Goal: Task Accomplishment & Management: Complete application form

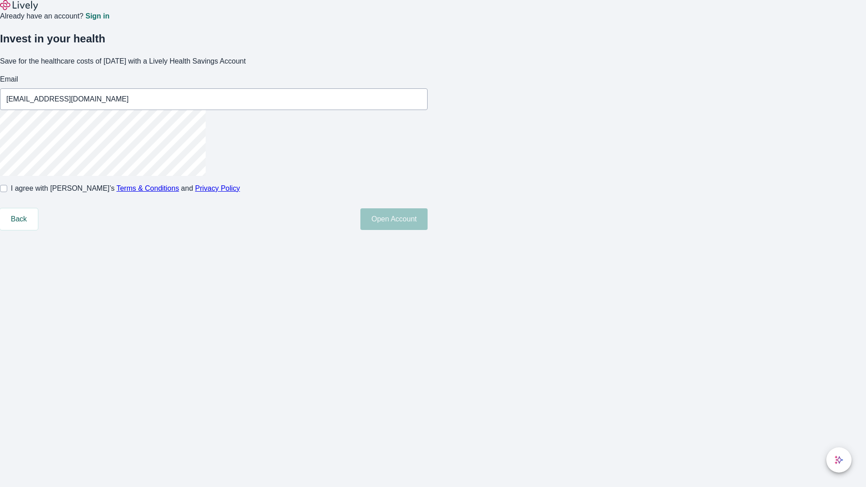
click at [7, 192] on input "I agree with Lively’s Terms & Conditions and Privacy Policy" at bounding box center [3, 188] width 7 height 7
checkbox input "true"
click at [427, 230] on button "Open Account" at bounding box center [393, 219] width 67 height 22
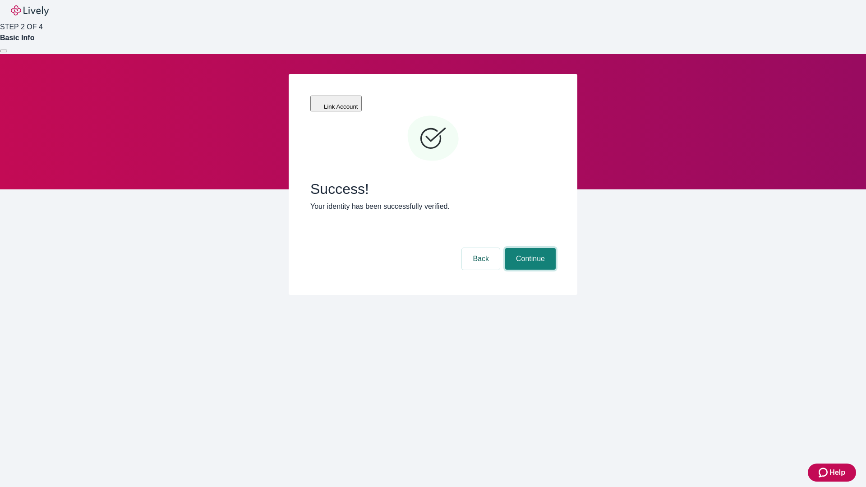
click at [529, 248] on button "Continue" at bounding box center [530, 259] width 50 height 22
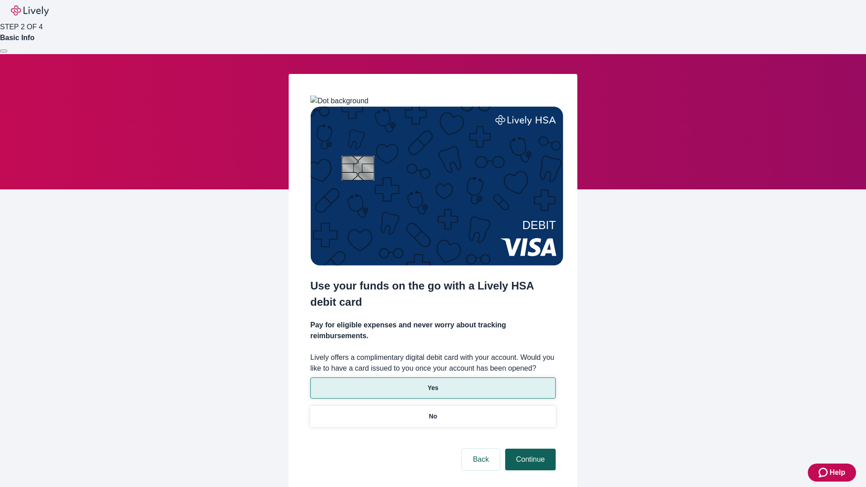
click at [432, 383] on p "Yes" at bounding box center [432, 387] width 11 height 9
click at [529, 449] on button "Continue" at bounding box center [530, 460] width 50 height 22
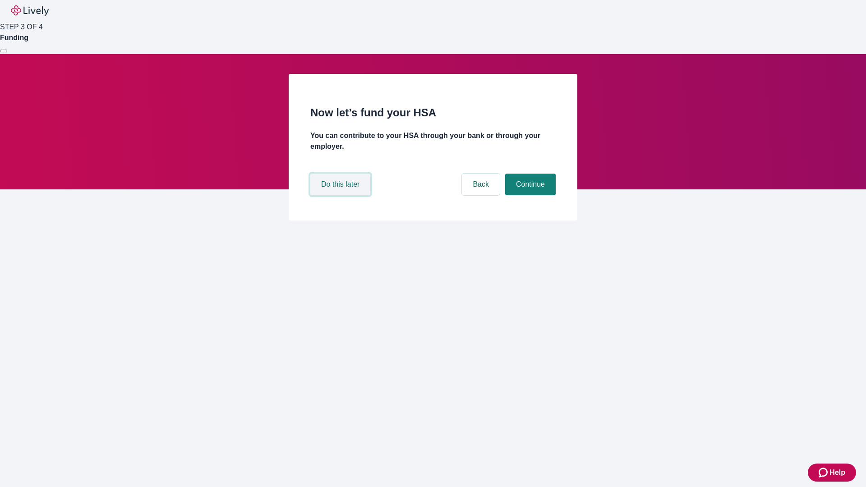
click at [341, 195] on button "Do this later" at bounding box center [340, 185] width 60 height 22
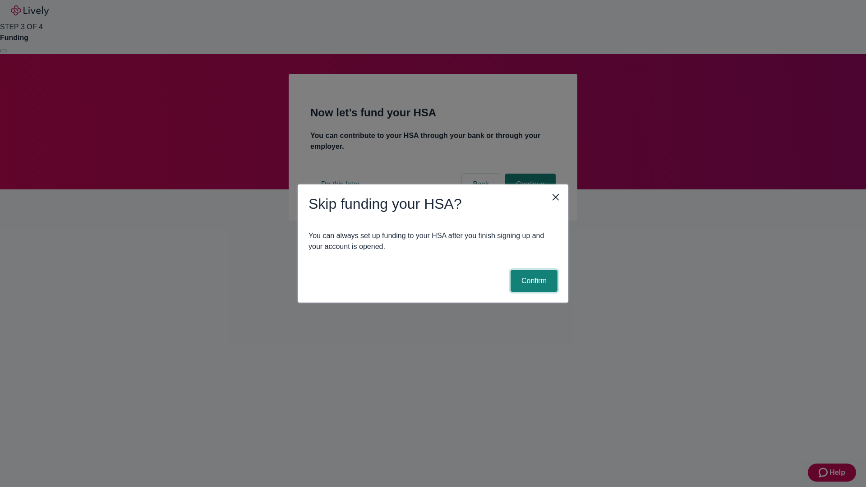
click at [532, 281] on button "Confirm" at bounding box center [533, 281] width 47 height 22
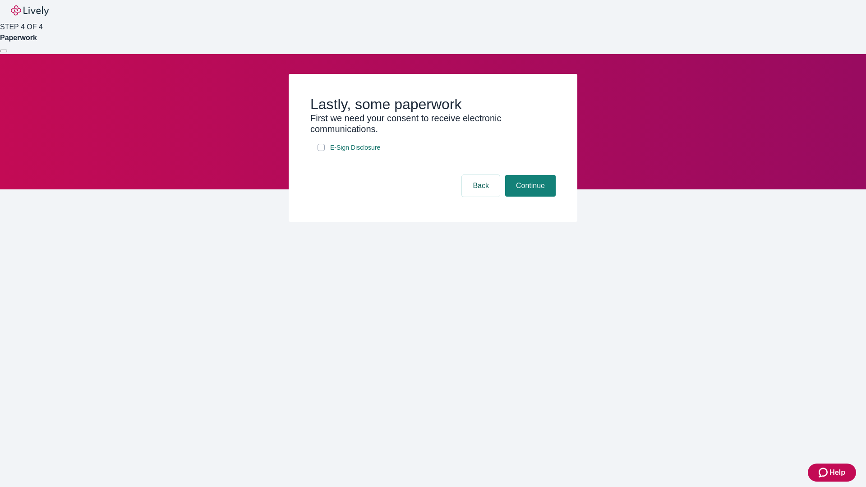
click at [321, 151] on input "E-Sign Disclosure" at bounding box center [320, 147] width 7 height 7
checkbox input "true"
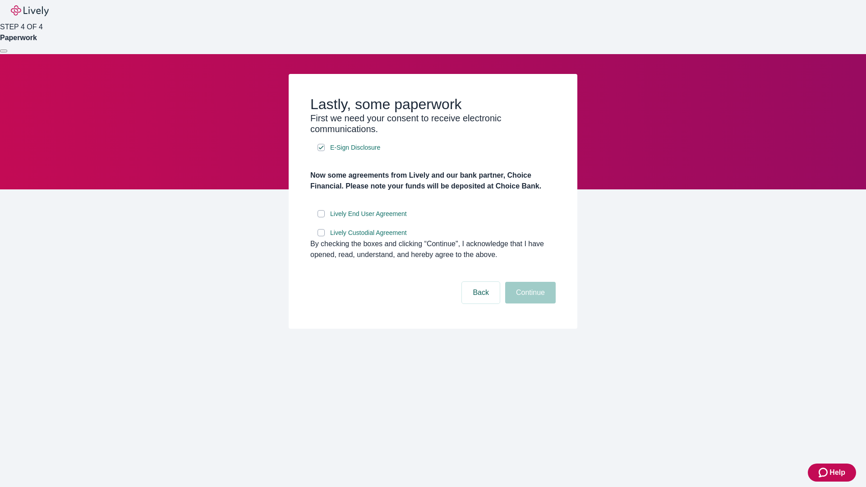
click at [321, 217] on input "Lively End User Agreement" at bounding box center [320, 213] width 7 height 7
checkbox input "true"
click at [321, 236] on input "Lively Custodial Agreement" at bounding box center [320, 232] width 7 height 7
checkbox input "true"
click at [529, 303] on button "Continue" at bounding box center [530, 293] width 50 height 22
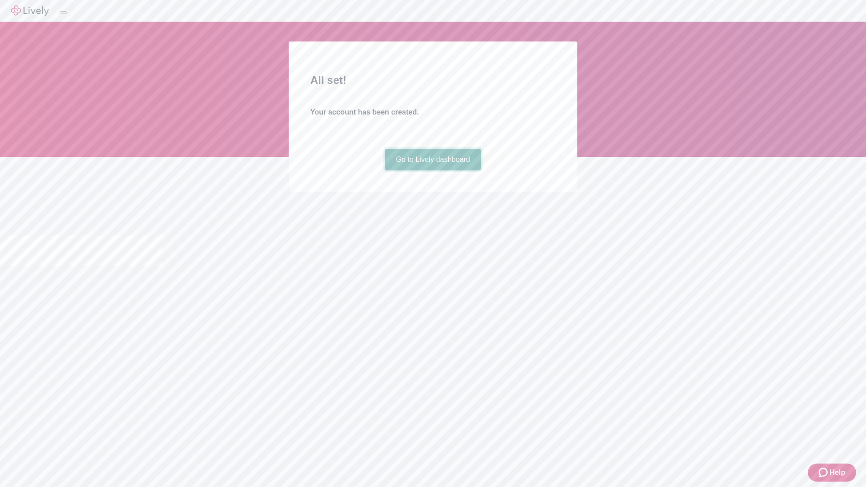
click at [432, 170] on link "Go to Lively dashboard" at bounding box center [433, 160] width 96 height 22
